Goal: Communication & Community: Answer question/provide support

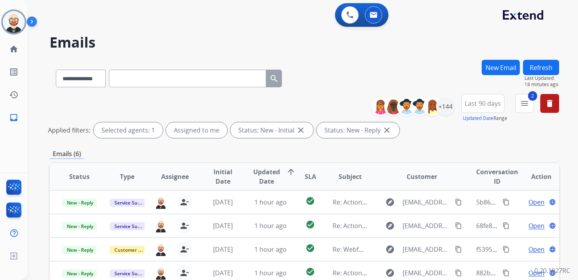
select select "**********"
click at [11, 23] on img at bounding box center [14, 22] width 22 height 22
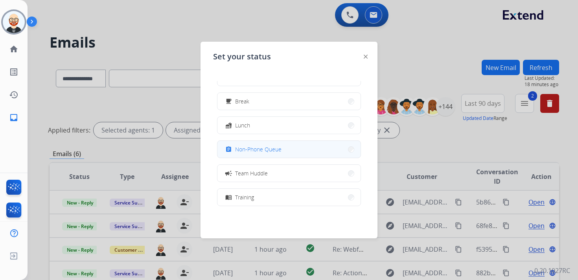
scroll to position [22, 0]
click at [256, 153] on button "assignment Non-Phone Queue" at bounding box center [288, 146] width 143 height 17
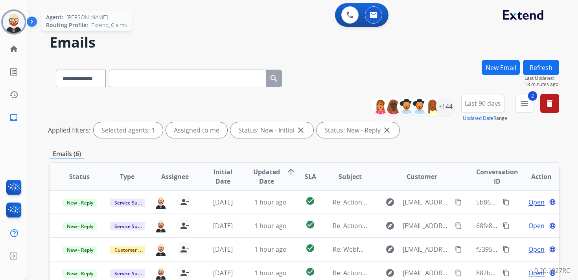
click at [21, 31] on div at bounding box center [13, 21] width 25 height 25
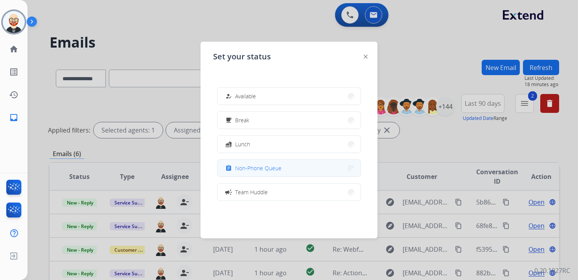
click at [245, 164] on div "assignment Non-Phone Queue" at bounding box center [253, 168] width 58 height 9
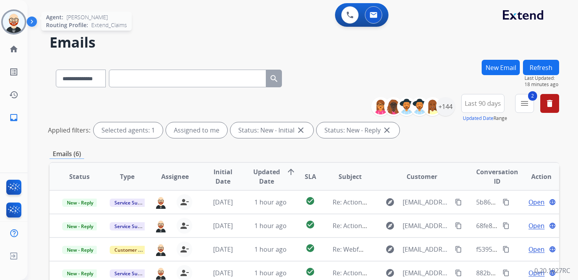
click at [10, 20] on img at bounding box center [14, 22] width 22 height 22
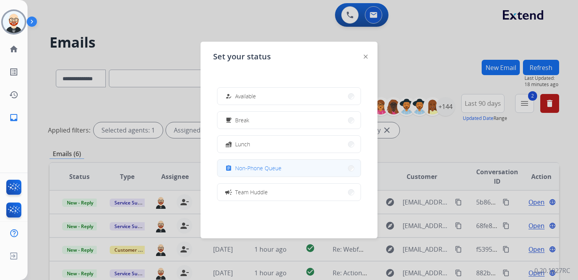
click at [252, 168] on span "Non-Phone Queue" at bounding box center [258, 168] width 46 height 8
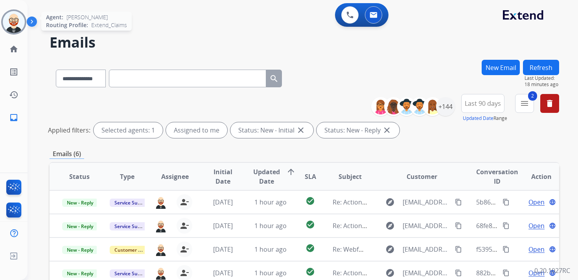
click at [9, 22] on img at bounding box center [14, 22] width 22 height 22
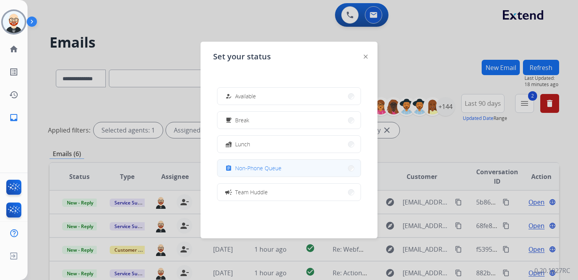
click at [245, 167] on span "Non-Phone Queue" at bounding box center [258, 168] width 46 height 8
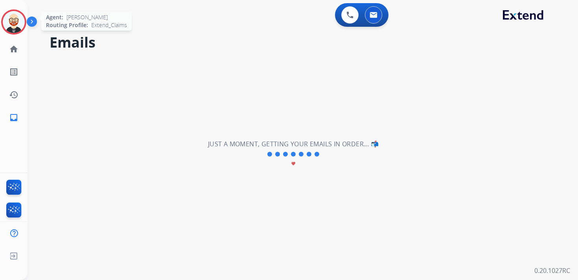
click at [11, 22] on img at bounding box center [14, 22] width 22 height 22
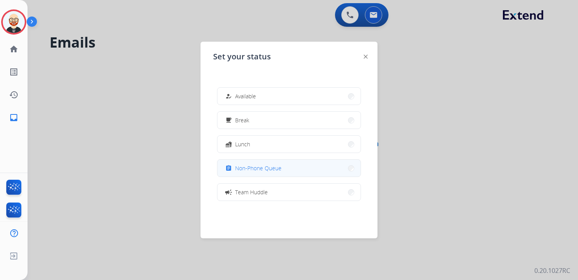
click at [237, 162] on button "assignment Non-Phone Queue" at bounding box center [288, 168] width 143 height 17
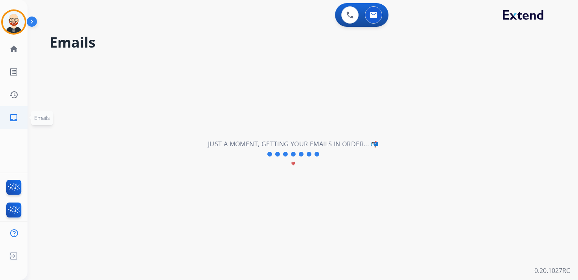
click at [13, 116] on mat-icon "inbox" at bounding box center [13, 117] width 9 height 9
click at [18, 120] on mat-icon "inbox" at bounding box center [13, 117] width 9 height 9
click at [16, 102] on link "history Interaction Log" at bounding box center [14, 95] width 22 height 22
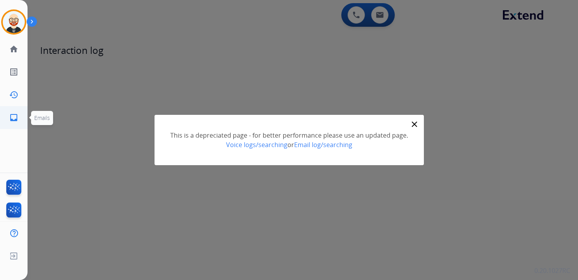
click at [16, 118] on mat-icon "inbox" at bounding box center [13, 117] width 9 height 9
select select "**********"
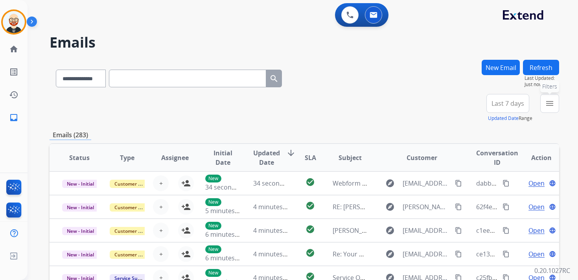
click at [551, 107] on mat-icon "menu" at bounding box center [549, 103] width 9 height 9
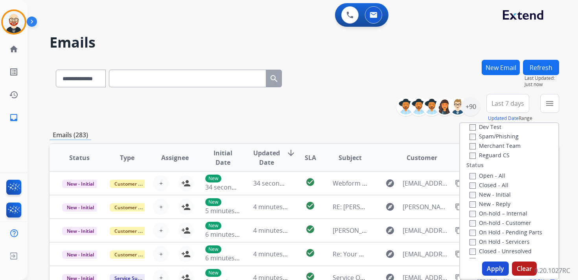
scroll to position [83, 0]
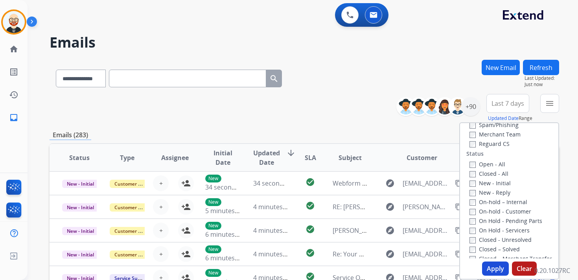
click at [480, 186] on label "New - Initial" at bounding box center [489, 182] width 41 height 7
click at [480, 194] on label "New - Reply" at bounding box center [489, 192] width 41 height 7
click at [495, 267] on button "Apply" at bounding box center [495, 268] width 27 height 14
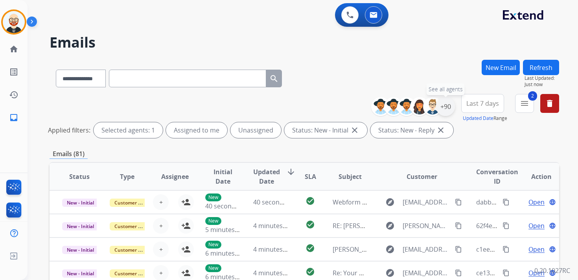
click at [445, 106] on div "+90" at bounding box center [445, 106] width 19 height 19
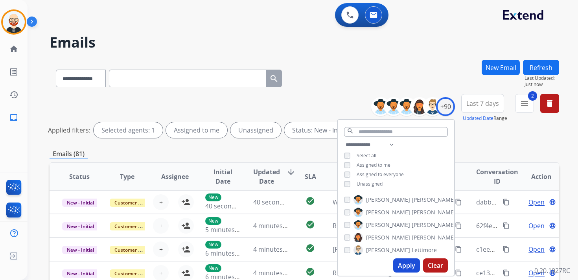
click at [362, 183] on span "Unassigned" at bounding box center [370, 183] width 26 height 7
click at [410, 263] on button "Apply" at bounding box center [406, 265] width 27 height 14
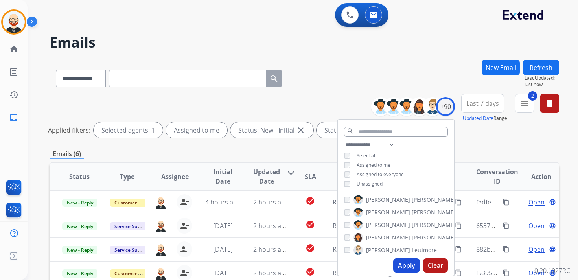
click at [496, 104] on span "Last 7 days" at bounding box center [482, 103] width 33 height 3
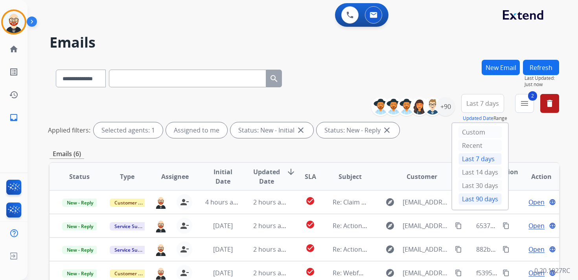
click at [466, 197] on div "Last 90 days" at bounding box center [479, 199] width 43 height 12
click at [268, 174] on span "Updated Date" at bounding box center [266, 176] width 27 height 19
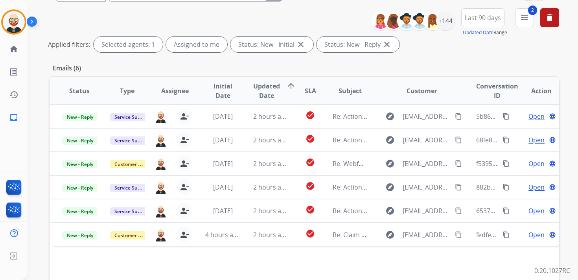
scroll to position [92, 0]
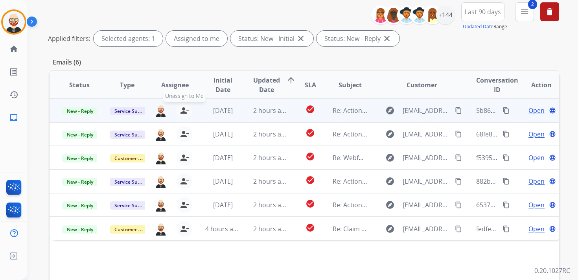
click at [181, 110] on mat-icon "person_remove" at bounding box center [184, 110] width 9 height 9
click at [181, 110] on mat-icon "person_add" at bounding box center [185, 110] width 9 height 9
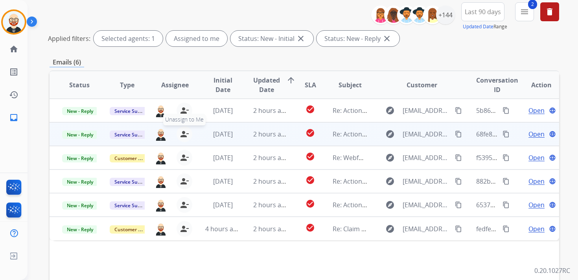
click at [180, 135] on mat-icon "person_remove" at bounding box center [184, 133] width 9 height 9
click at [181, 135] on mat-icon "person_add" at bounding box center [185, 133] width 9 height 9
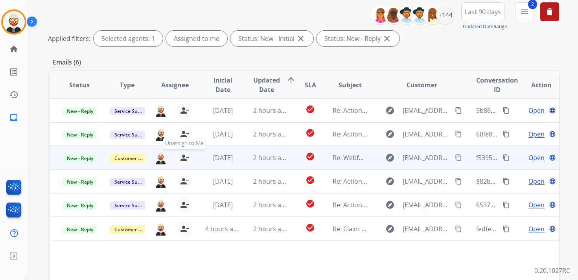
click at [182, 158] on mat-icon "person_remove" at bounding box center [184, 157] width 9 height 9
click at [182, 158] on mat-icon "person_add" at bounding box center [185, 157] width 9 height 9
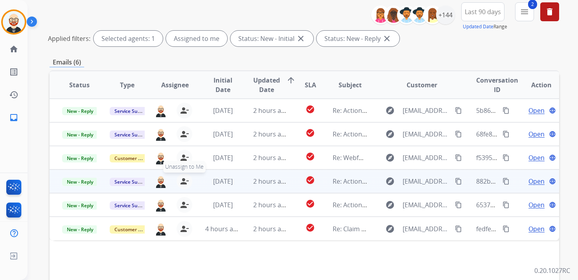
click at [183, 180] on mat-icon "person_remove" at bounding box center [184, 181] width 9 height 9
click at [183, 180] on mat-icon "person_add" at bounding box center [185, 181] width 9 height 9
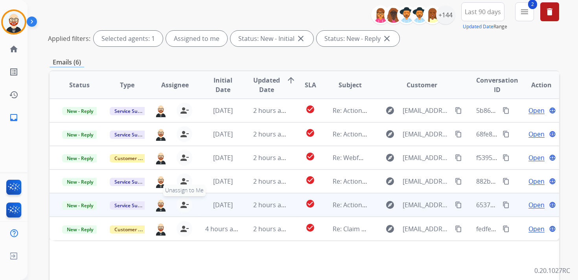
click at [183, 200] on button "person_remove [PERSON_NAME] to Me" at bounding box center [185, 205] width 16 height 16
click at [183, 200] on button "person_add Assign to Me" at bounding box center [186, 205] width 16 height 16
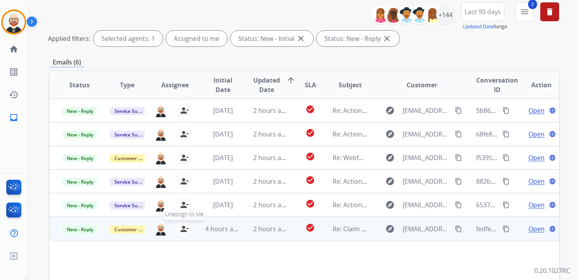
click at [186, 232] on mat-icon "person_remove" at bounding box center [184, 228] width 9 height 9
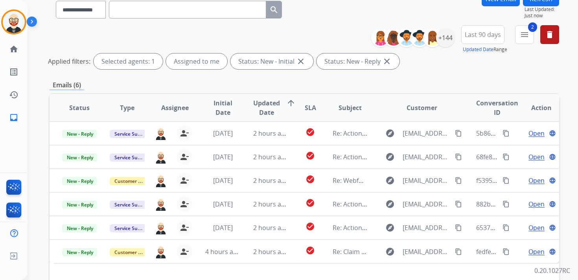
scroll to position [63, 0]
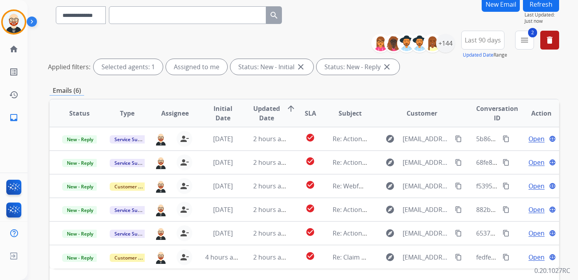
click at [536, 7] on button "Refresh" at bounding box center [541, 3] width 36 height 15
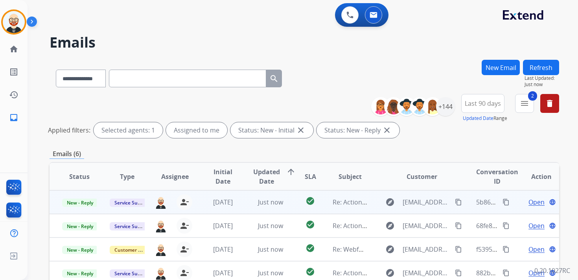
click at [530, 203] on span "Open" at bounding box center [536, 201] width 16 height 9
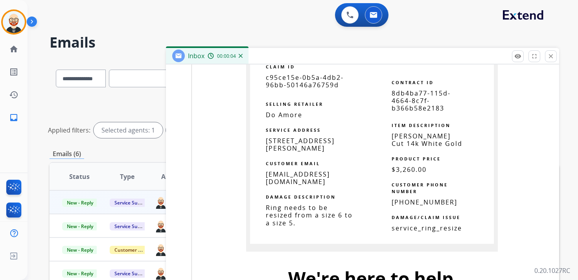
scroll to position [875, 0]
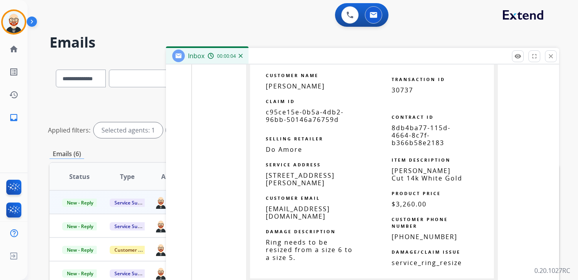
click at [288, 113] on span "c95ce15e-0b5a-4db2-96bb-50146a76759d" at bounding box center [305, 116] width 78 height 16
copy tbody
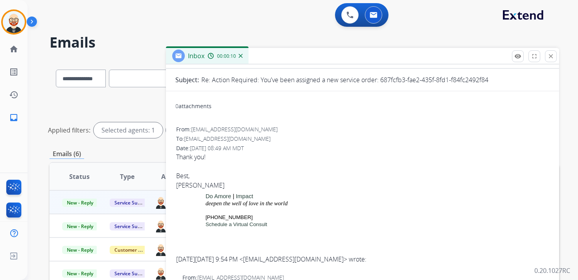
scroll to position [0, 0]
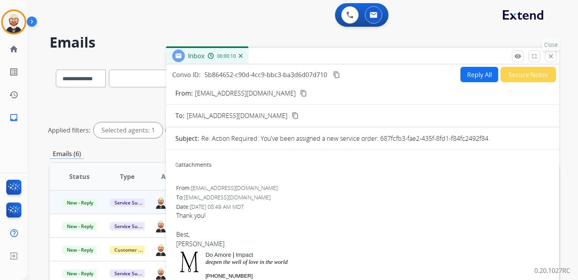
click at [549, 56] on mat-icon "close" at bounding box center [550, 56] width 7 height 7
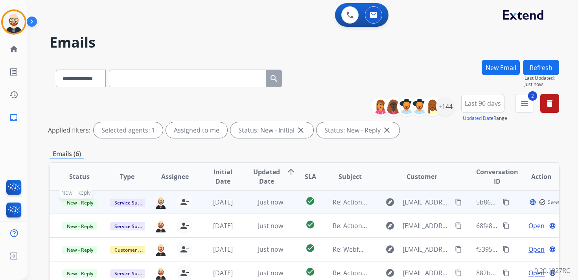
click at [81, 199] on span "New - Reply" at bounding box center [80, 203] width 36 height 8
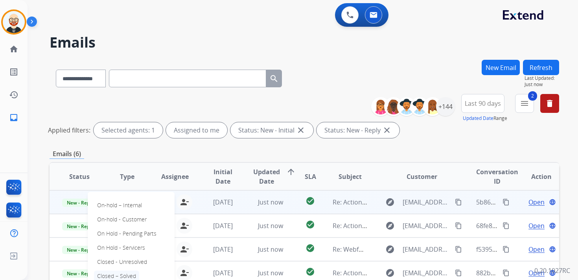
click at [131, 273] on p "Closed – Solved" at bounding box center [116, 275] width 45 height 11
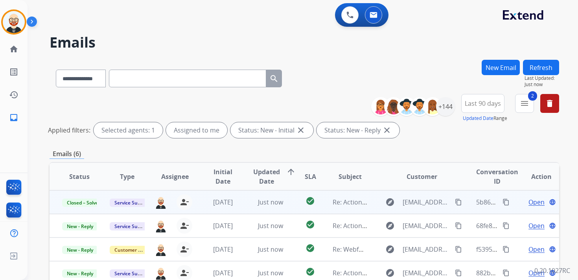
click at [549, 72] on button "Refresh" at bounding box center [541, 67] width 36 height 15
click at [528, 202] on span "Open" at bounding box center [536, 201] width 16 height 9
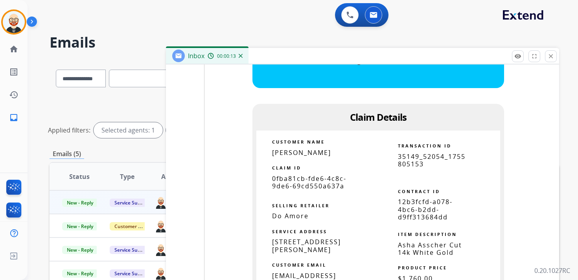
scroll to position [1030, 0]
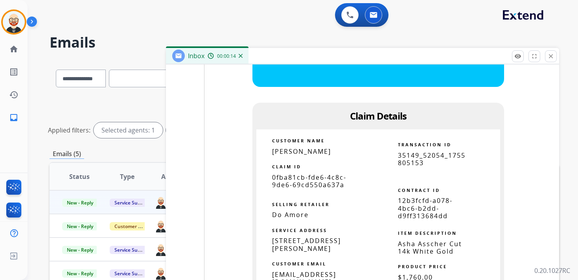
click at [323, 182] on span "0fba81cb-fde6-4c8c-9de6-69cd550a637a" at bounding box center [309, 181] width 74 height 16
copy tbody
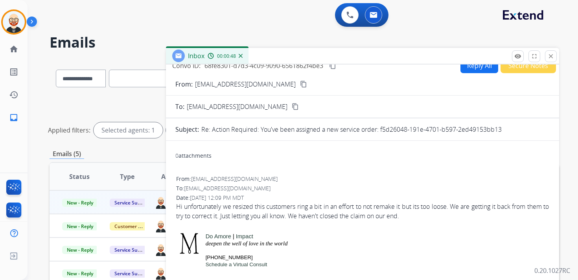
scroll to position [0, 0]
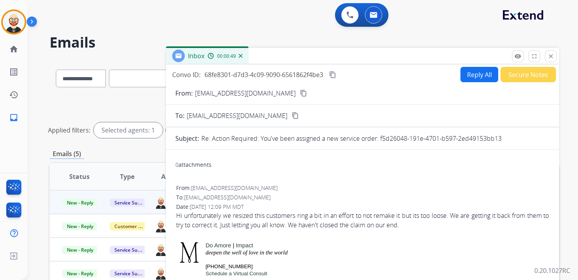
click at [334, 75] on mat-icon "content_copy" at bounding box center [332, 74] width 7 height 7
click at [333, 77] on mat-icon "content_copy" at bounding box center [332, 74] width 7 height 7
click at [235, 220] on div "Hi unfortunately we resized this customers ring a bit in an effort to not remak…" at bounding box center [362, 220] width 373 height 19
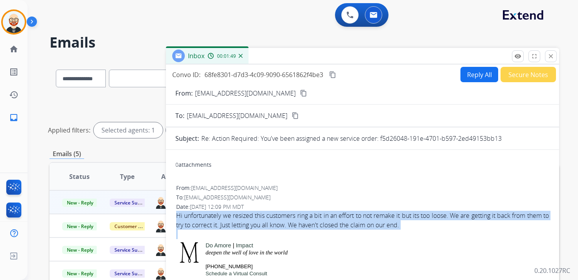
click at [235, 220] on div "Hi unfortunately we resized this customers ring a bit in an effort to not remak…" at bounding box center [362, 220] width 373 height 19
copy div "Hi unfortunately we resized this customers ring a bit in an effort to not remak…"
click at [469, 79] on button "Reply All" at bounding box center [479, 74] width 38 height 15
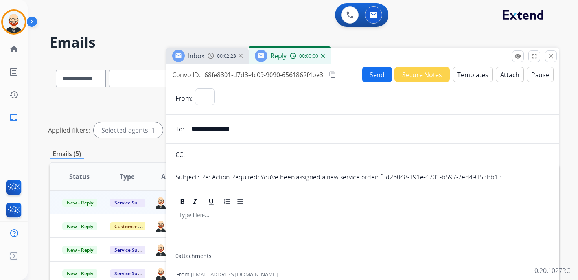
select select "**********"
click at [226, 224] on div at bounding box center [362, 231] width 374 height 45
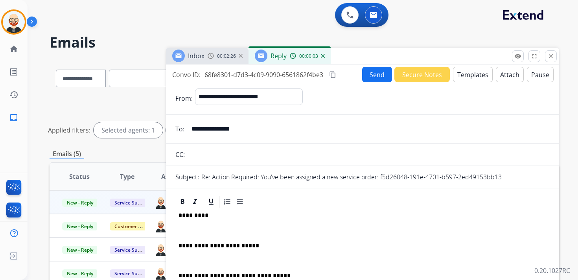
scroll to position [2, 0]
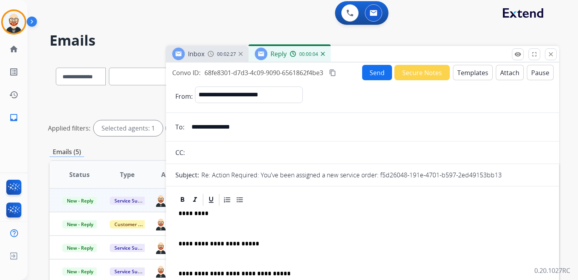
click at [298, 244] on p "**********" at bounding box center [359, 243] width 362 height 7
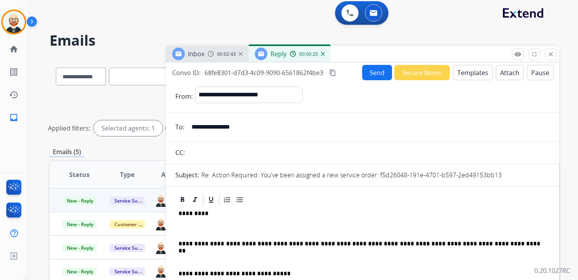
click at [402, 240] on p "**********" at bounding box center [359, 243] width 362 height 7
click at [416, 249] on p "**********" at bounding box center [359, 247] width 362 height 15
click at [366, 221] on div "**********" at bounding box center [362, 271] width 374 height 128
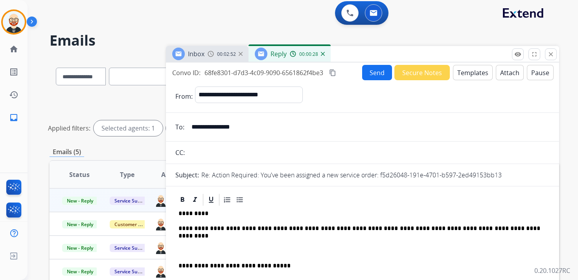
click at [296, 241] on div "**********" at bounding box center [362, 263] width 374 height 112
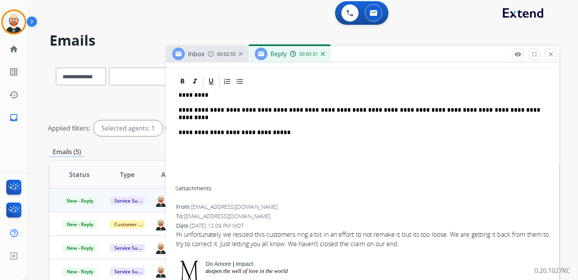
scroll to position [0, 0]
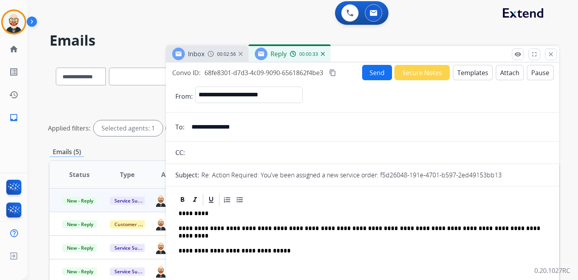
click at [368, 77] on button "Send" at bounding box center [377, 72] width 30 height 15
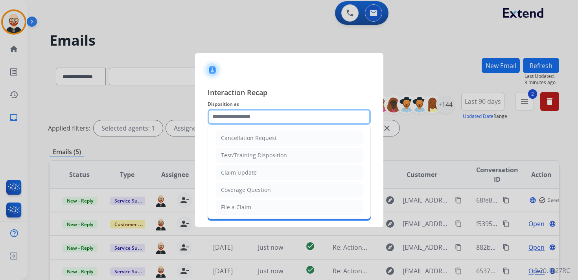
click at [253, 117] on input "text" at bounding box center [289, 117] width 163 height 16
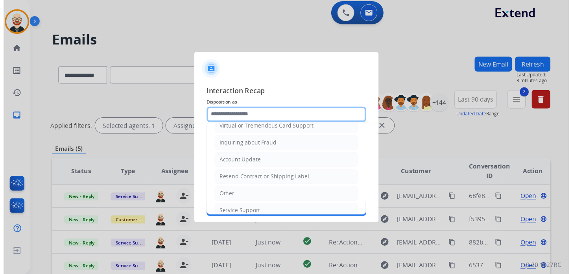
scroll to position [118, 0]
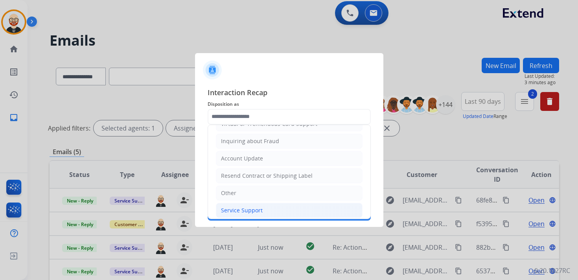
click at [248, 208] on div "Service Support" at bounding box center [242, 210] width 42 height 8
type input "**********"
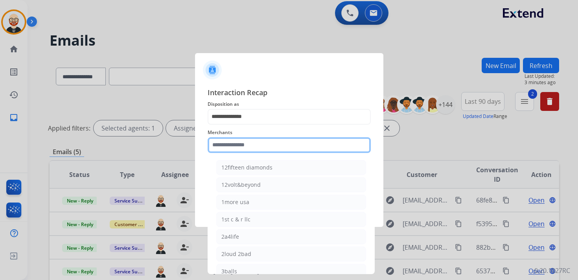
click at [239, 146] on input "text" at bounding box center [289, 145] width 163 height 16
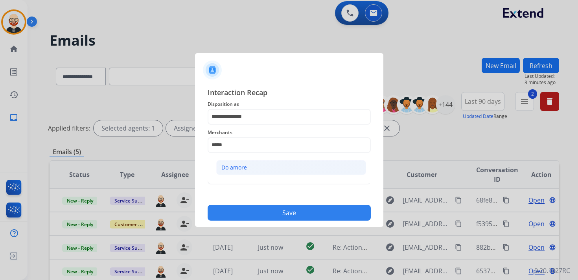
click at [254, 168] on li "Do amore" at bounding box center [291, 167] width 150 height 15
type input "********"
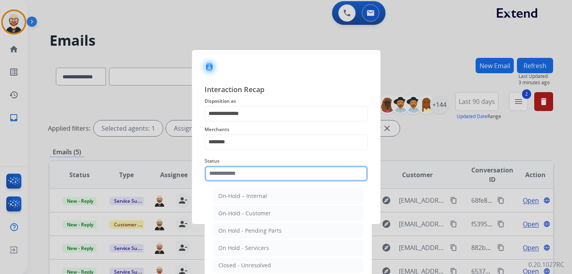
click at [242, 179] on input "text" at bounding box center [285, 173] width 163 height 16
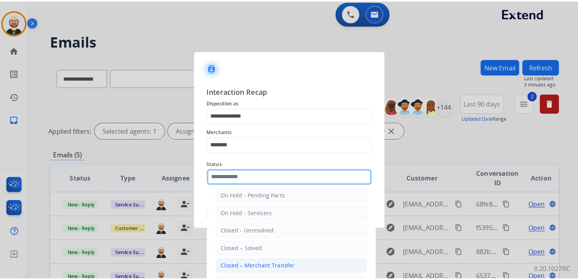
scroll to position [39, 0]
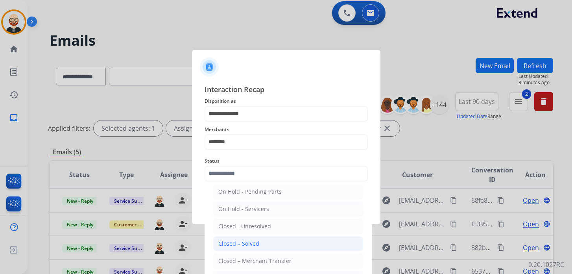
click at [242, 241] on div "Closed – Solved" at bounding box center [238, 243] width 41 height 8
type input "**********"
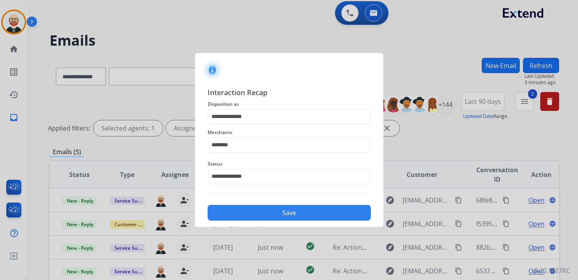
click at [266, 212] on button "Save" at bounding box center [289, 213] width 163 height 16
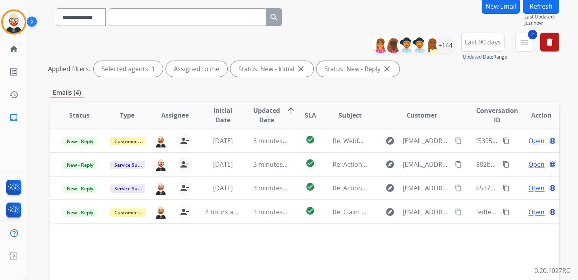
scroll to position [60, 0]
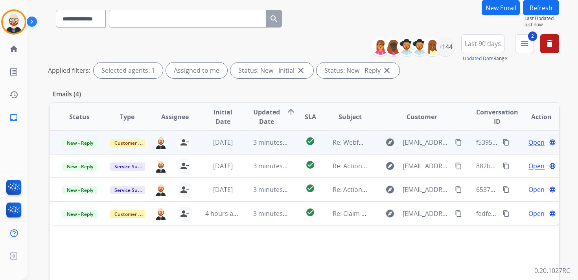
click at [531, 140] on span "Open" at bounding box center [536, 142] width 16 height 9
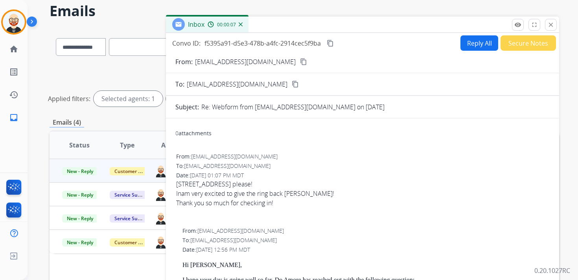
scroll to position [28, 0]
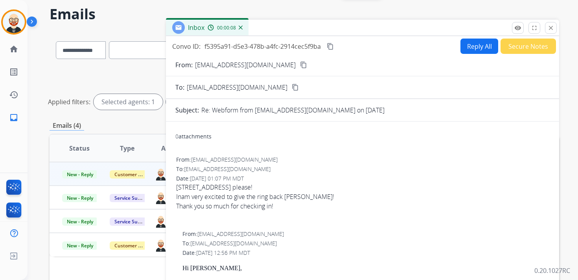
click at [300, 64] on mat-icon "content_copy" at bounding box center [303, 64] width 7 height 7
drag, startPoint x: 279, startPoint y: 208, endPoint x: 175, endPoint y: 184, distance: 106.4
click at [175, 184] on div "From: [EMAIL_ADDRESS][DOMAIN_NAME] To: [EMAIL_ADDRESS][DOMAIN_NAME] Date: [DATE…" at bounding box center [362, 191] width 374 height 72
copy div "[STREET_ADDRESS] please! Inam very excited to give the ring back [PERSON_NAME] …"
click at [475, 40] on button "Reply All" at bounding box center [479, 46] width 38 height 15
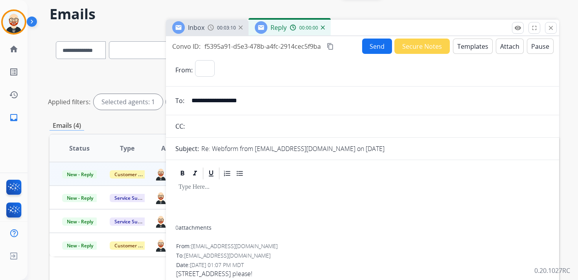
select select "**********"
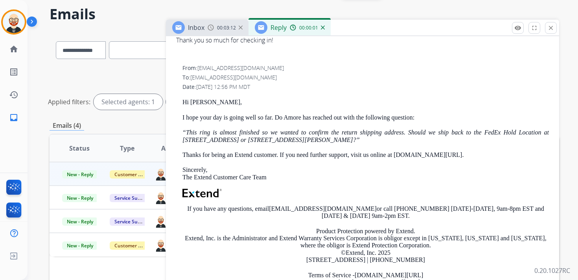
scroll to position [275, 0]
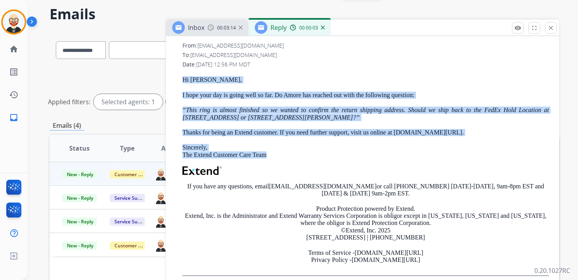
drag, startPoint x: 281, startPoint y: 155, endPoint x: 182, endPoint y: 81, distance: 123.4
click at [182, 81] on div "From: [EMAIL_ADDRESS][DOMAIN_NAME] To: [EMAIL_ADDRESS][DOMAIN_NAME] Date: [DATE…" at bounding box center [362, 162] width 374 height 242
copy div "Hi [PERSON_NAME], I hope your day is going well so far. Do Amore has reached ou…"
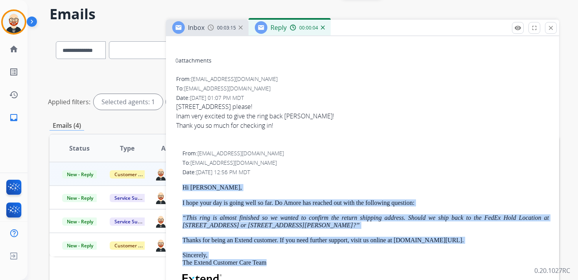
scroll to position [0, 0]
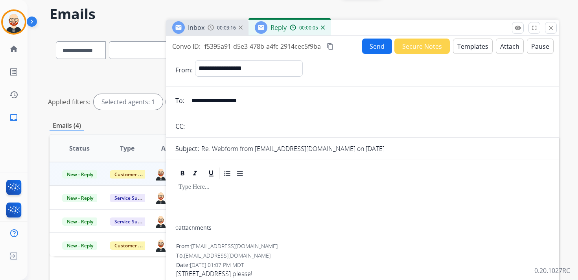
click at [197, 197] on div at bounding box center [362, 202] width 374 height 45
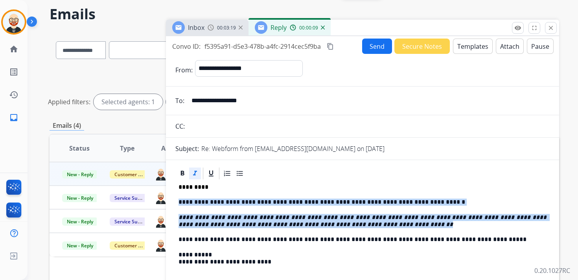
drag, startPoint x: 437, startPoint y: 227, endPoint x: 177, endPoint y: 195, distance: 261.4
click at [177, 195] on div "**********" at bounding box center [362, 240] width 374 height 120
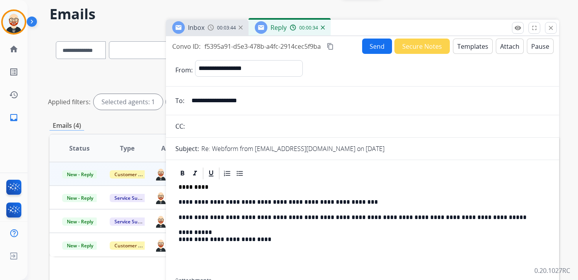
click at [368, 44] on button "Send" at bounding box center [377, 46] width 30 height 15
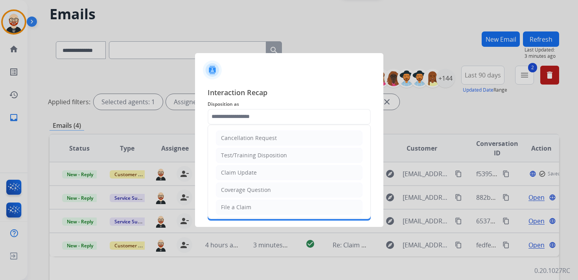
click at [238, 114] on input "text" at bounding box center [289, 117] width 163 height 16
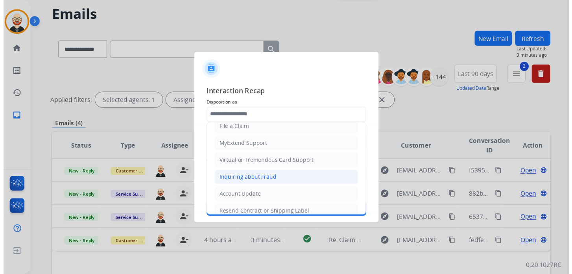
scroll to position [71, 0]
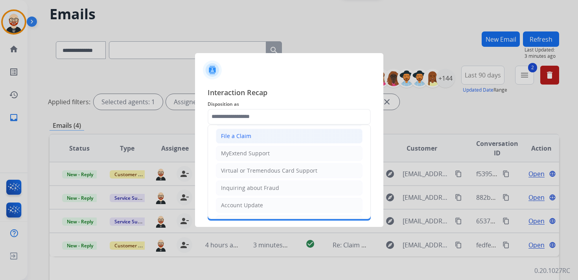
click at [239, 137] on div "File a Claim" at bounding box center [236, 136] width 30 height 8
type input "**********"
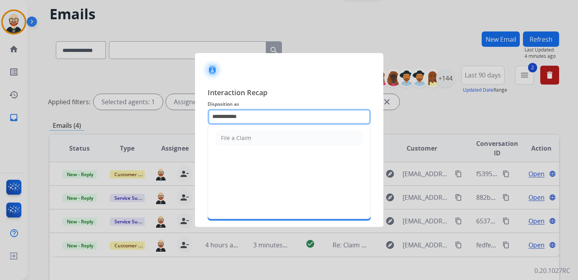
click at [236, 116] on input "**********" at bounding box center [289, 117] width 163 height 16
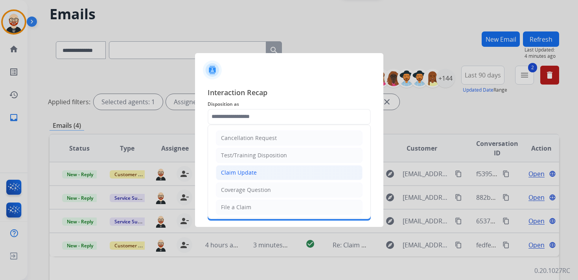
click at [245, 173] on div "Claim Update" at bounding box center [239, 173] width 36 height 8
type input "**********"
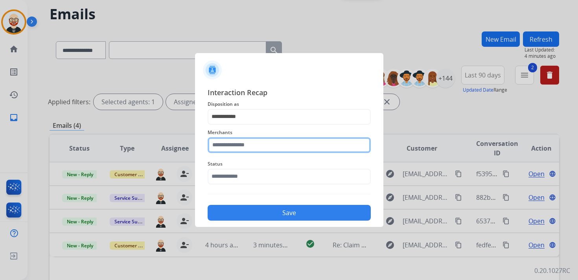
click at [222, 151] on input "text" at bounding box center [289, 145] width 163 height 16
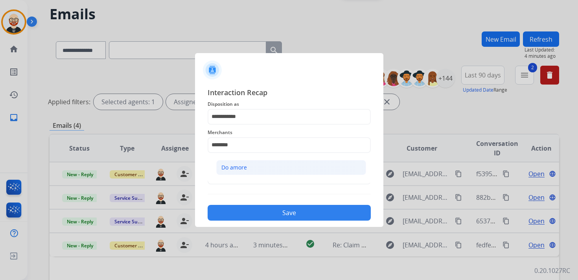
click at [242, 165] on div "Do amore" at bounding box center [234, 168] width 26 height 8
type input "********"
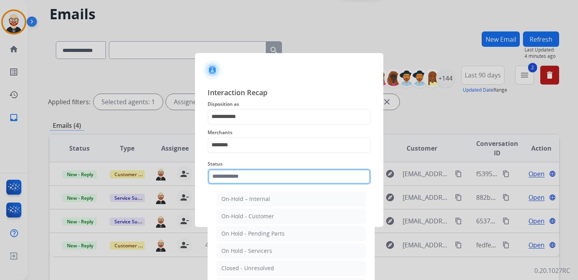
click at [225, 173] on input "text" at bounding box center [289, 177] width 163 height 16
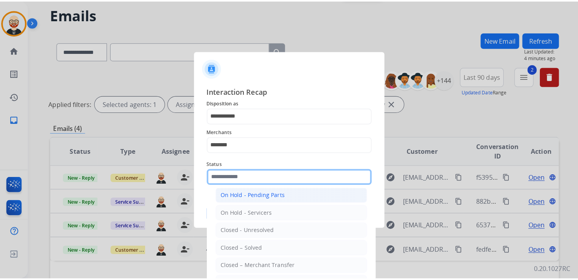
scroll to position [42, 0]
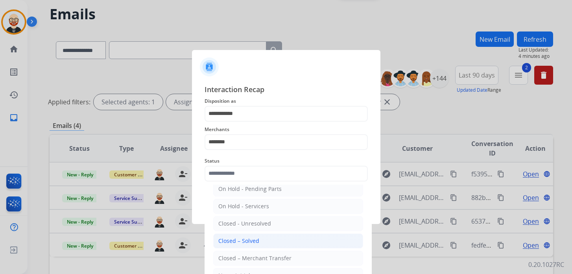
click at [257, 237] on div "Closed – Solved" at bounding box center [238, 241] width 41 height 8
type input "**********"
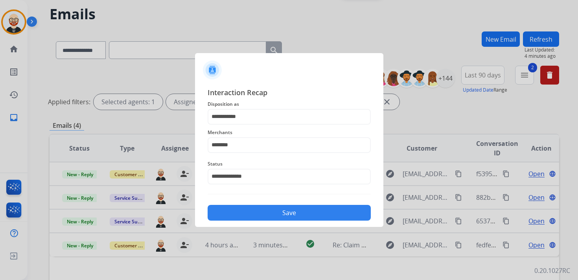
click at [241, 209] on button "Save" at bounding box center [289, 213] width 163 height 16
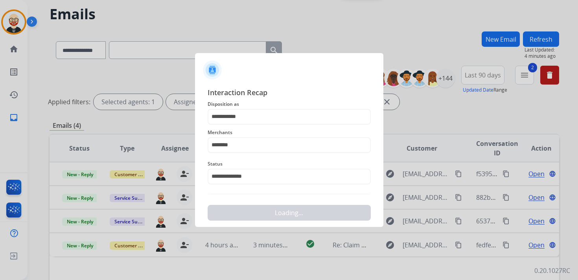
scroll to position [0, 0]
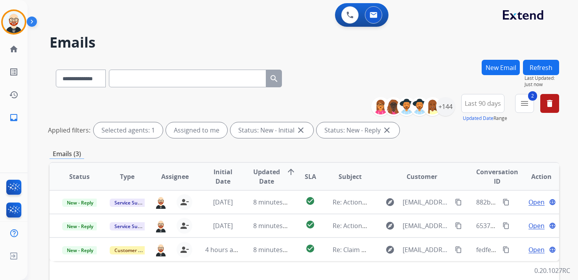
click at [210, 74] on input "text" at bounding box center [187, 79] width 157 height 18
paste input "**********"
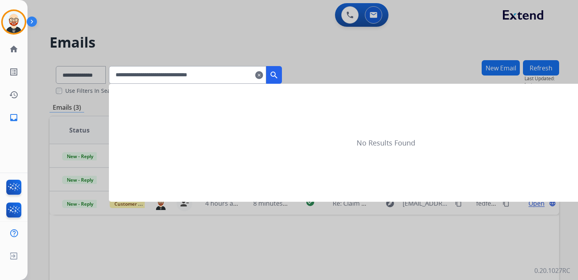
type input "**********"
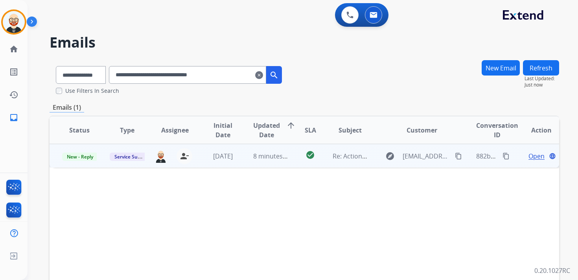
click at [528, 154] on span "Open" at bounding box center [536, 155] width 16 height 9
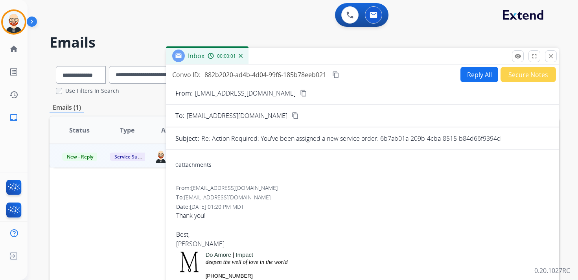
click at [471, 77] on button "Reply All" at bounding box center [479, 74] width 38 height 15
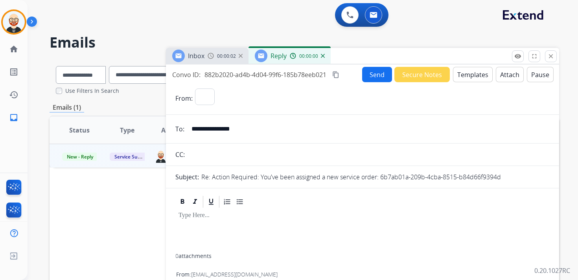
select select "**********"
click at [211, 213] on p at bounding box center [362, 215] width 368 height 7
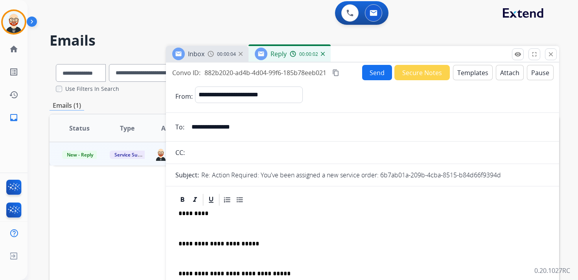
click at [195, 223] on div "**********" at bounding box center [362, 267] width 374 height 120
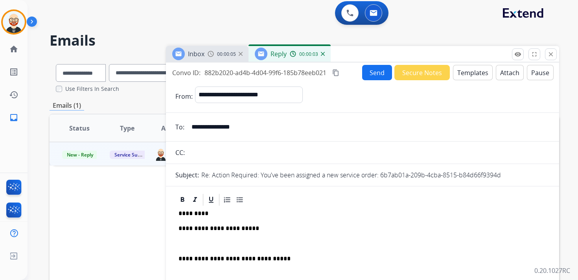
click at [197, 240] on p at bounding box center [362, 243] width 368 height 7
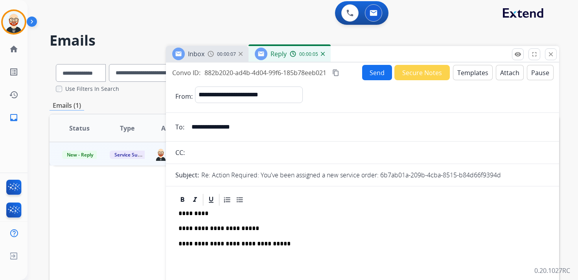
click at [202, 226] on p "**********" at bounding box center [359, 228] width 362 height 7
click at [315, 227] on p "**********" at bounding box center [359, 228] width 362 height 7
click at [361, 226] on p "**********" at bounding box center [359, 228] width 362 height 7
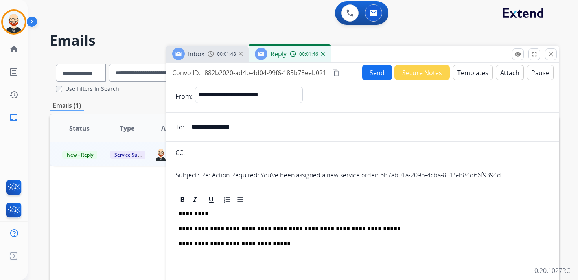
click at [365, 69] on button "Send" at bounding box center [377, 72] width 30 height 15
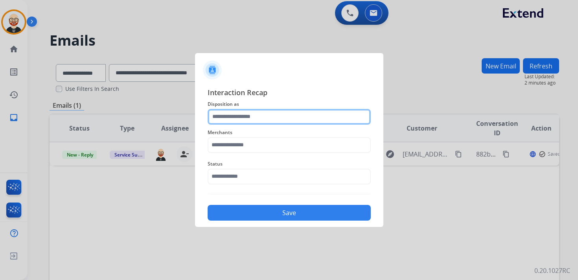
click at [245, 120] on input "text" at bounding box center [289, 117] width 163 height 16
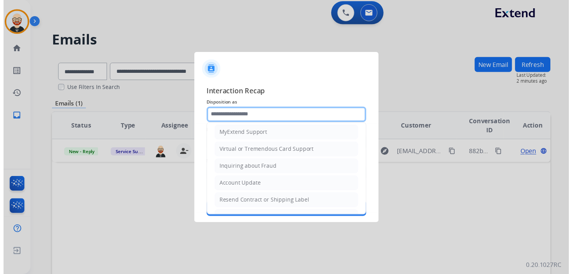
scroll to position [118, 0]
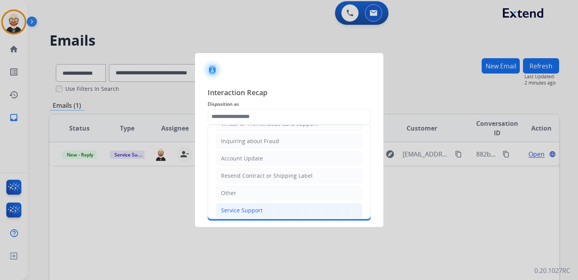
click at [237, 206] on div "Service Support" at bounding box center [242, 210] width 42 height 8
type input "**********"
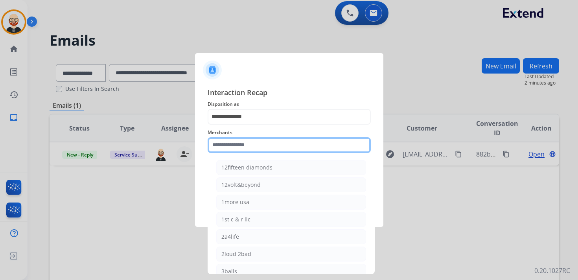
click at [237, 150] on input "text" at bounding box center [289, 145] width 163 height 16
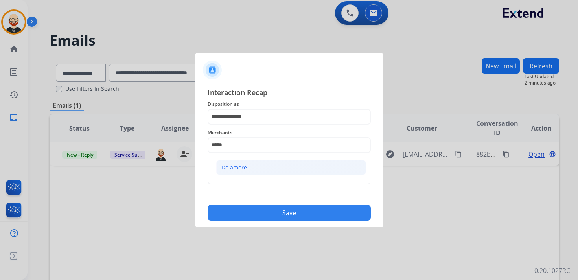
click at [241, 167] on div "Do amore" at bounding box center [234, 168] width 26 height 8
type input "********"
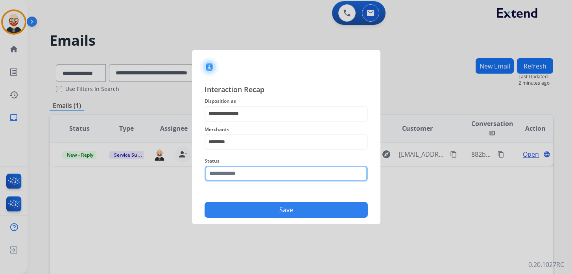
click at [239, 175] on input "text" at bounding box center [285, 173] width 163 height 16
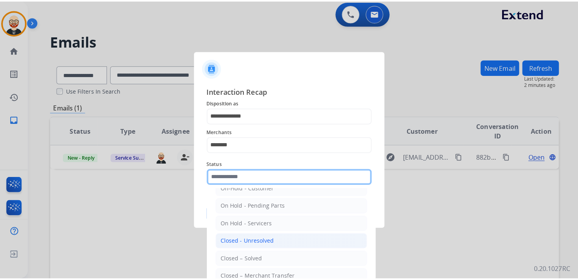
scroll to position [39, 0]
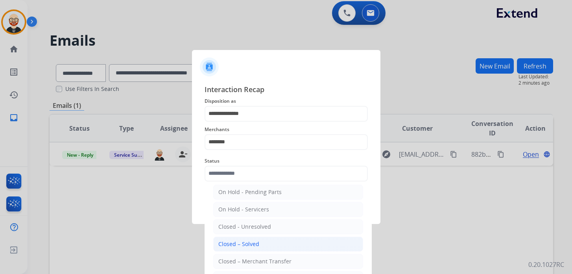
click at [242, 240] on div "Closed – Solved" at bounding box center [238, 244] width 41 height 8
type input "**********"
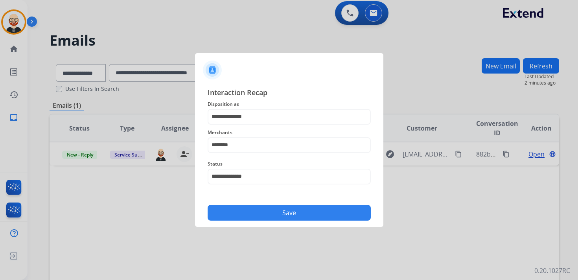
click at [310, 215] on button "Save" at bounding box center [289, 213] width 163 height 16
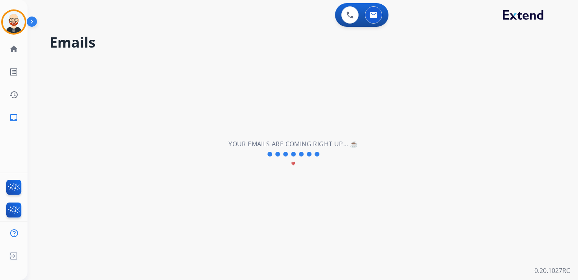
scroll to position [0, 0]
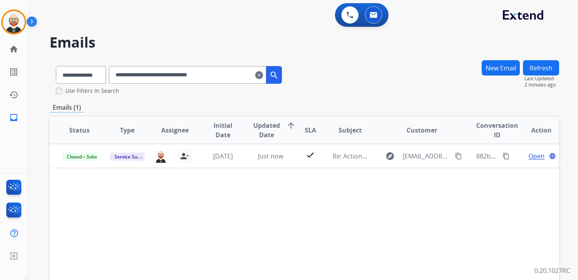
click at [263, 77] on mat-icon "clear" at bounding box center [259, 74] width 8 height 9
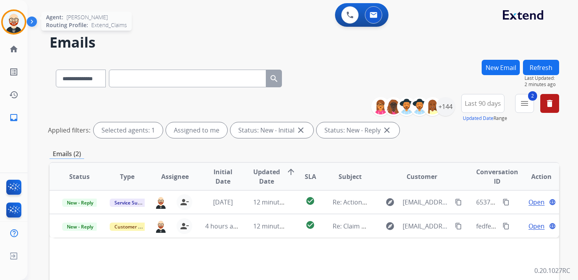
click at [12, 24] on img at bounding box center [14, 22] width 22 height 22
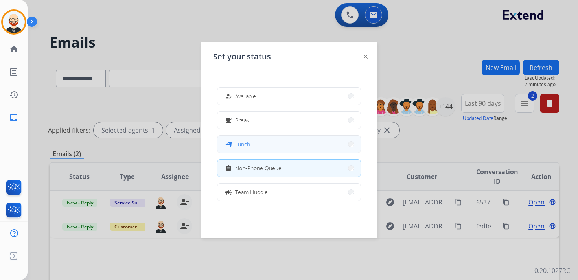
scroll to position [124, 0]
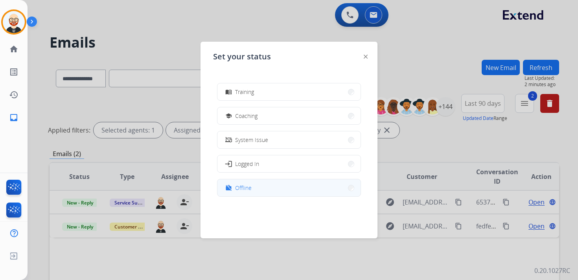
click at [249, 184] on span "Offline" at bounding box center [243, 188] width 17 height 8
